Goal: Navigation & Orientation: Find specific page/section

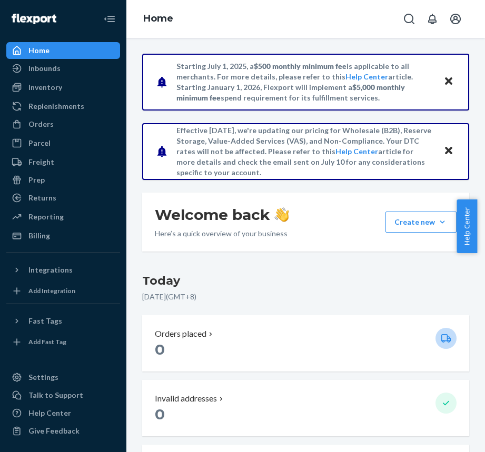
click at [235, 15] on div "Home" at bounding box center [305, 19] width 358 height 38
click at [397, 339] on div "Orders placed" at bounding box center [291, 334] width 272 height 12
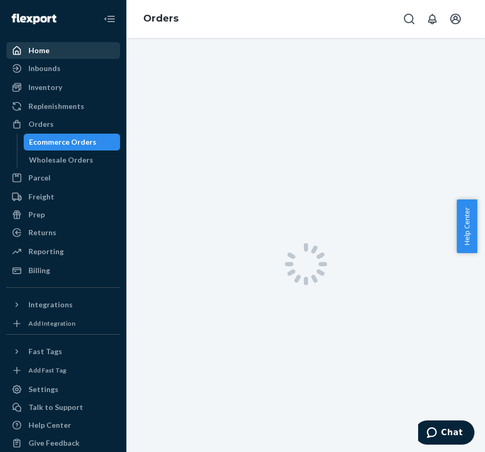
click at [42, 53] on div "Home" at bounding box center [38, 50] width 21 height 11
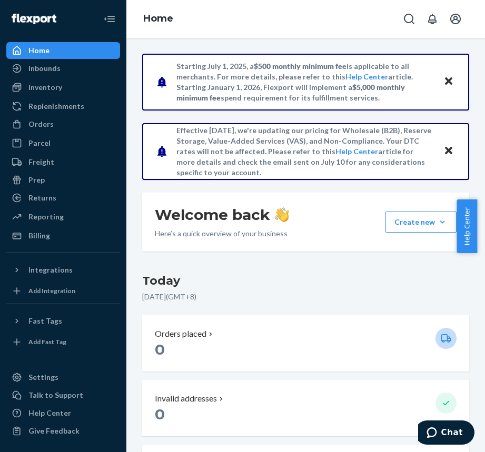
click at [317, 290] on div "[DATE] [DATE] ( GMT+8 )" at bounding box center [305, 290] width 327 height 34
click at [453, 21] on icon "Open account menu" at bounding box center [455, 19] width 13 height 13
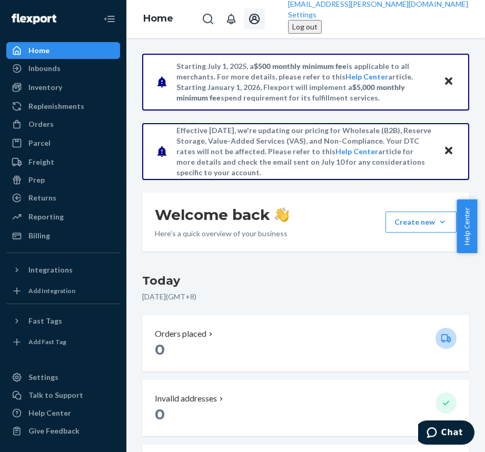
click at [336, 251] on div "Welcome back Here’s a quick overview of your business Create new Create new inb…" at bounding box center [305, 222] width 327 height 59
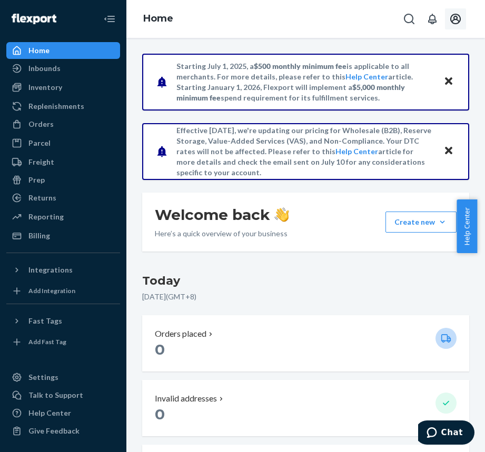
click at [344, 234] on div "Welcome back Here’s a quick overview of your business Create new Create new inb…" at bounding box center [305, 222] width 327 height 59
